Goal: Task Accomplishment & Management: Manage account settings

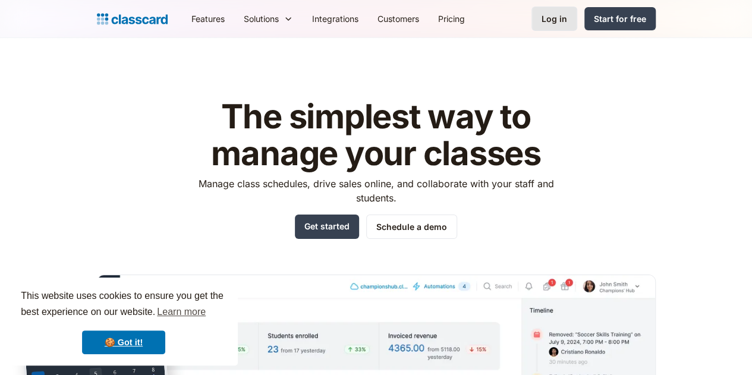
click at [567, 24] on div "Log in" at bounding box center [555, 18] width 26 height 12
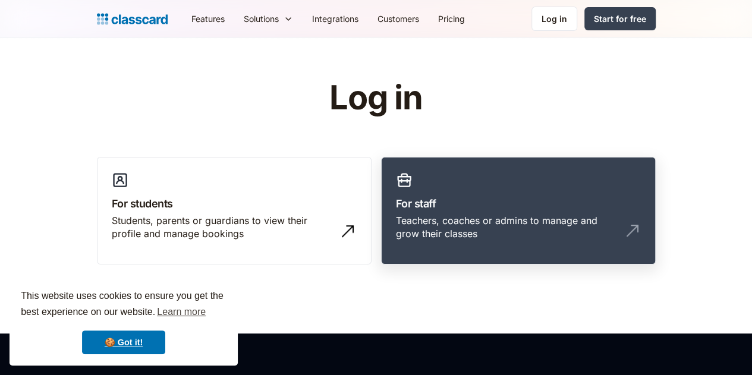
click at [515, 209] on h3 "For staff" at bounding box center [518, 204] width 245 height 16
